Goal: Obtain resource: Download file/media

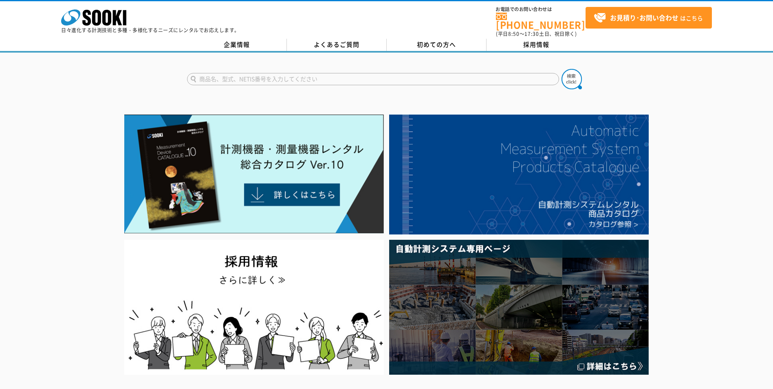
click at [247, 76] on input "text" at bounding box center [373, 79] width 372 height 12
paste input "工業用ﾋﾞﾃﾞｵｽｺｰﾌﾟ [MEDICAL_DATA] G Lite(φ6mm/10m)"
type input "工業用ﾋﾞﾃﾞｵｽｺｰﾌﾟ [MEDICAL_DATA] G Lite(φ6mm/10m)"
click at [568, 79] on img at bounding box center [572, 79] width 20 height 20
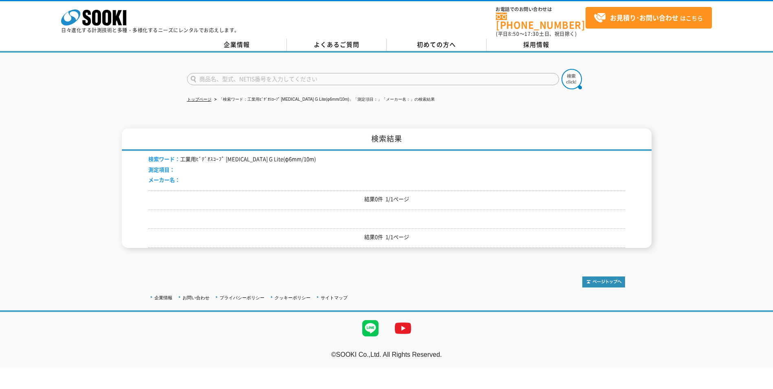
click at [274, 156] on li "検索ワード： 工業用ﾋﾞﾃﾞｵｽｺｰﾌﾟ IPLEX G Lite(φ6mm/10m)" at bounding box center [232, 159] width 168 height 9
click at [169, 156] on span "検索ワード：" at bounding box center [164, 159] width 32 height 8
click at [291, 73] on input "text" at bounding box center [373, 79] width 372 height 12
paste input "IPLEX G Lite"
type input "IPLEX G Lite"
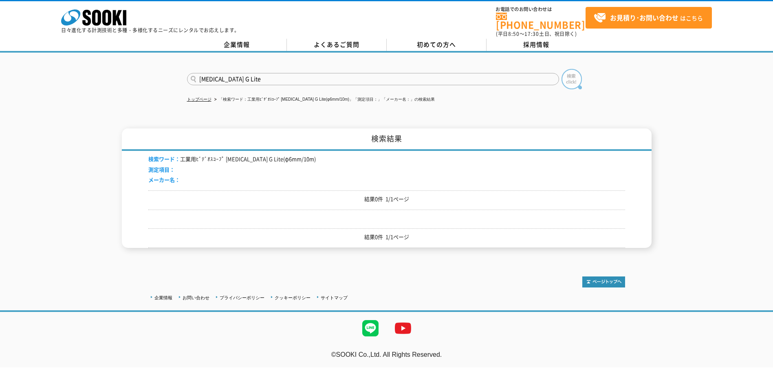
click at [573, 77] on img at bounding box center [572, 79] width 20 height 20
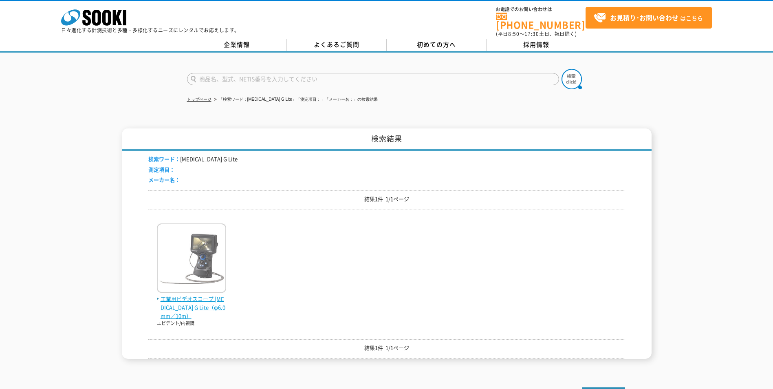
click at [186, 298] on span "工業用ビデオスコープ IPLEX G Lite（φ6.0mm／10m）" at bounding box center [191, 307] width 69 height 25
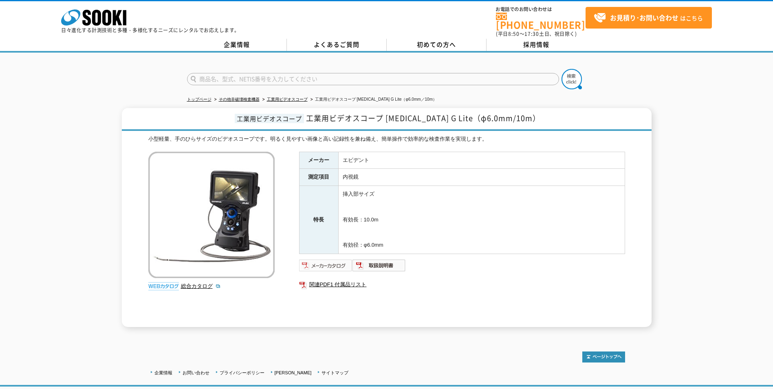
click at [326, 260] on img at bounding box center [325, 265] width 53 height 13
click at [350, 279] on link "関連PDF1 付属品リスト" at bounding box center [462, 284] width 326 height 11
